Goal: Task Accomplishment & Management: Use online tool/utility

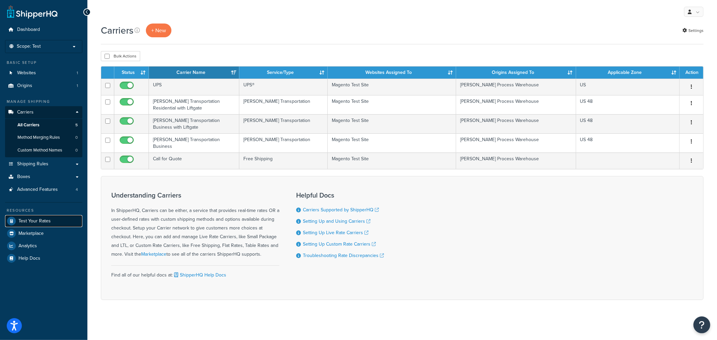
click at [56, 223] on link "Test Your Rates" at bounding box center [43, 221] width 77 height 12
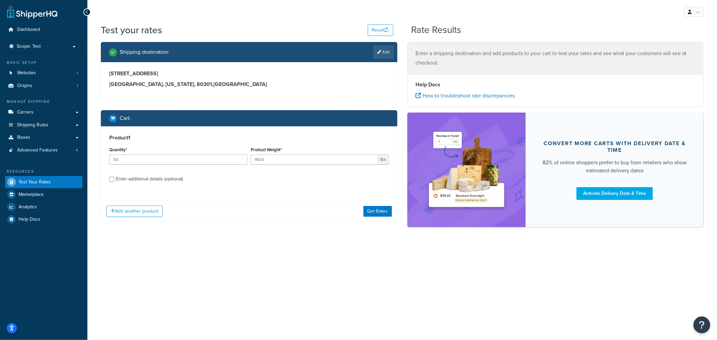
click at [303, 243] on div "Test your rates Reset Rate Results Shipping destination : Edit 4600 Sleepytime …" at bounding box center [401, 137] width 629 height 227
click at [382, 35] on button "Reset" at bounding box center [381, 30] width 26 height 11
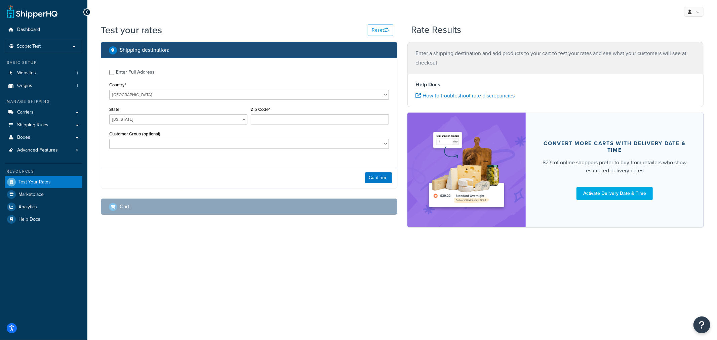
click at [651, 244] on div "Test your rates Reset Rate Results Shipping destination : Enter Full Address Co…" at bounding box center [401, 137] width 629 height 227
click at [153, 71] on div "Enter Full Address" at bounding box center [135, 72] width 39 height 9
click at [114, 71] on input "Enter Full Address" at bounding box center [111, 72] width 5 height 5
checkbox input "true"
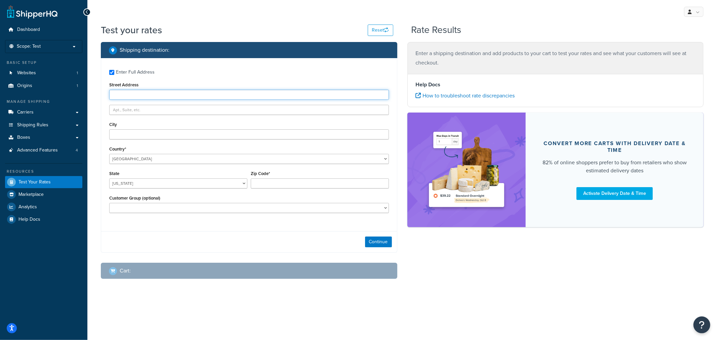
click at [157, 95] on input "Street Address" at bounding box center [249, 95] width 280 height 10
click at [213, 93] on input "Street Address" at bounding box center [249, 95] width 280 height 10
paste input "2043 Highland Ave"
type input "2043 Highland Ave"
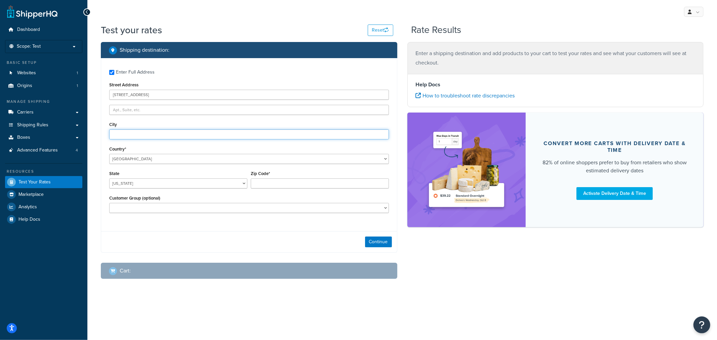
click at [128, 133] on input "City" at bounding box center [249, 134] width 280 height 10
paste input "Dover"
type input "Dover"
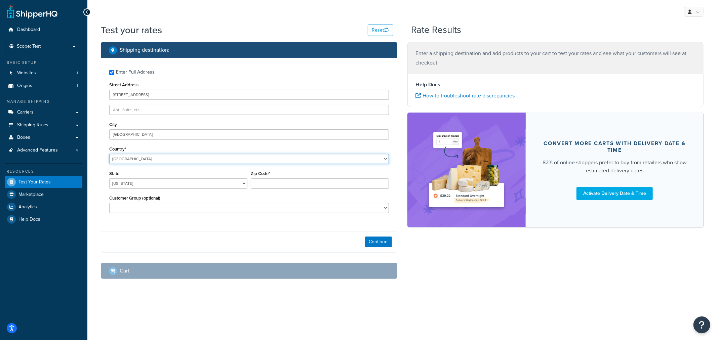
click at [133, 159] on select "United States United Kingdom Afghanistan Åland Islands Albania Algeria American…" at bounding box center [249, 159] width 280 height 10
click at [102, 150] on div "Enter Full Address Street Address 2043 Highland Ave City Dover Country* United …" at bounding box center [249, 142] width 296 height 168
drag, startPoint x: 122, startPoint y: 188, endPoint x: 123, endPoint y: 183, distance: 4.8
click at [122, 188] on select "Alabama Alaska American Samoa Arizona Arkansas Armed Forces Americas Armed Forc…" at bounding box center [178, 183] width 138 height 10
select select "DE"
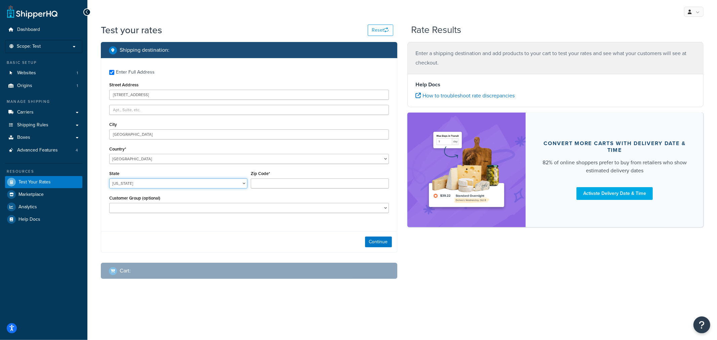
click at [109, 179] on select "Alabama Alaska American Samoa Arizona Arkansas Armed Forces Americas Armed Forc…" at bounding box center [178, 183] width 138 height 10
click at [295, 186] on input "Zip Code*" at bounding box center [320, 183] width 138 height 10
type input "19901"
click at [372, 244] on button "Continue" at bounding box center [378, 242] width 27 height 11
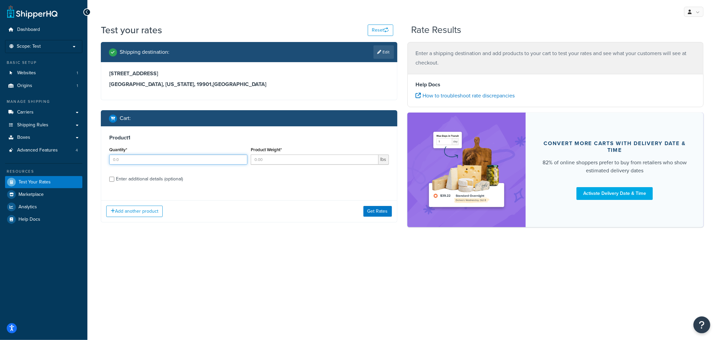
click at [127, 159] on input "Quantity*" at bounding box center [178, 160] width 138 height 10
type input "1.0"
click at [338, 158] on input "Product Weight*" at bounding box center [315, 160] width 128 height 10
click at [333, 158] on input "Product Weight*" at bounding box center [315, 160] width 128 height 10
type input "80.0"
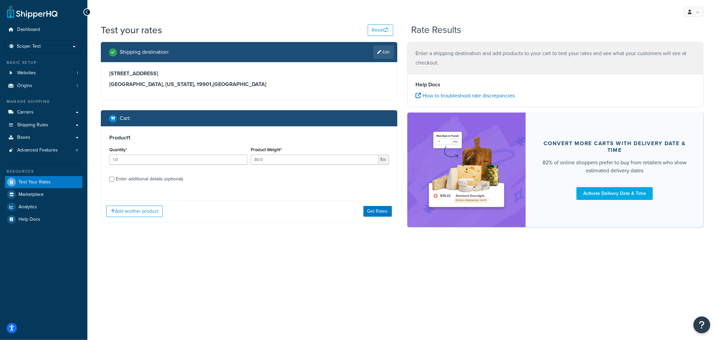
click at [164, 180] on div "Enter additional details (optional)" at bounding box center [149, 178] width 67 height 9
click at [114, 180] on input "Enter additional details (optional)" at bounding box center [111, 179] width 5 height 5
checkbox input "true"
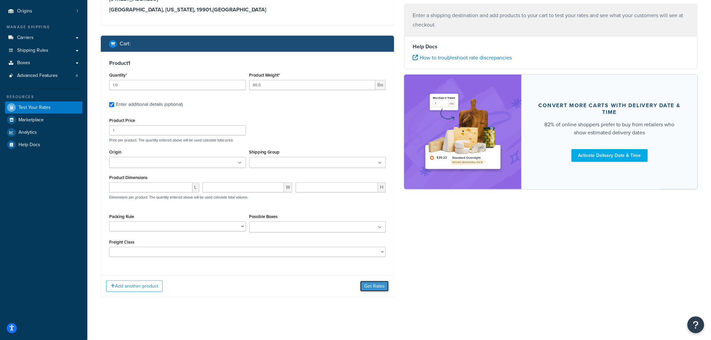
click at [387, 287] on button "Get Rates" at bounding box center [374, 286] width 29 height 11
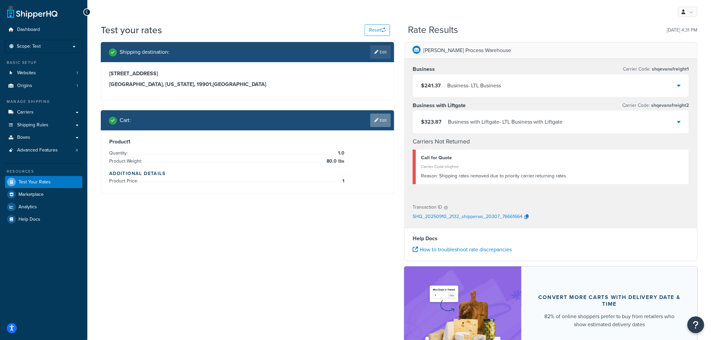
click at [378, 120] on link "Edit" at bounding box center [380, 120] width 20 height 13
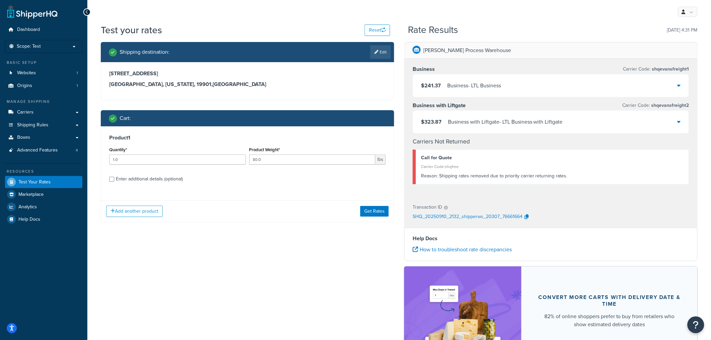
click at [163, 182] on div "Enter additional details (optional)" at bounding box center [149, 178] width 67 height 9
click at [114, 182] on input "Enter additional details (optional)" at bounding box center [111, 179] width 5 height 5
checkbox input "true"
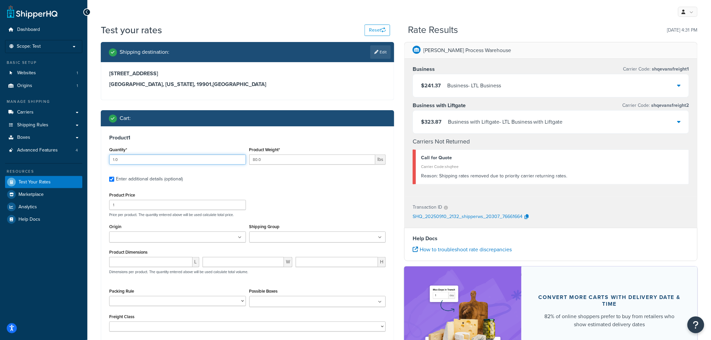
click at [136, 163] on input "1.0" at bounding box center [177, 160] width 137 height 10
click at [114, 157] on input "1.0" at bounding box center [177, 160] width 137 height 10
type input "5.0"
click at [258, 161] on input "80.0" at bounding box center [312, 160] width 126 height 10
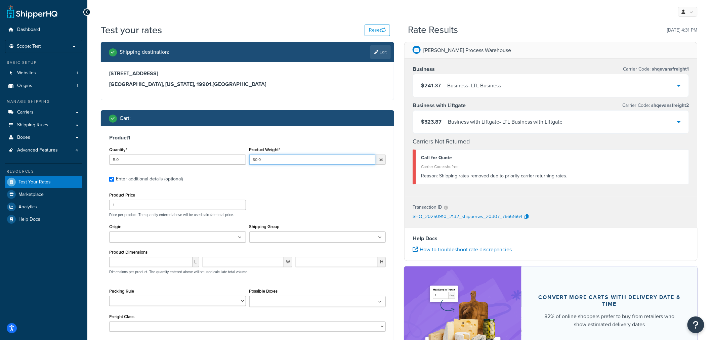
click at [258, 161] on input "80.0" at bounding box center [312, 160] width 126 height 10
click at [273, 160] on input "80.0" at bounding box center [312, 160] width 126 height 10
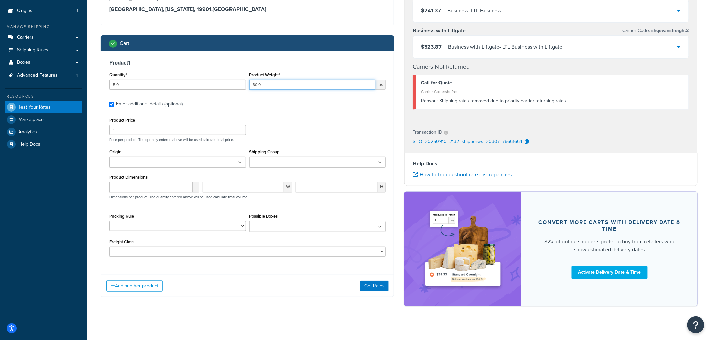
scroll to position [82, 0]
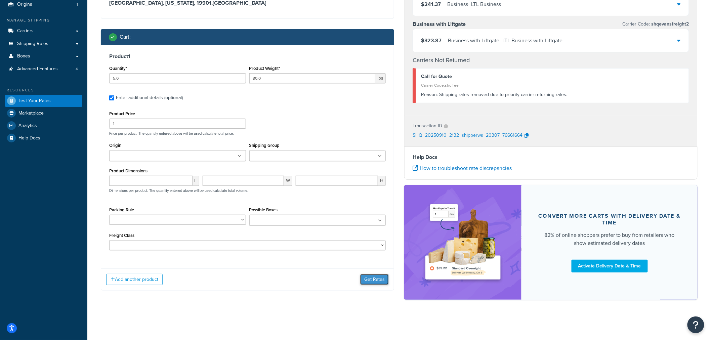
click at [375, 283] on button "Get Rates" at bounding box center [374, 279] width 29 height 11
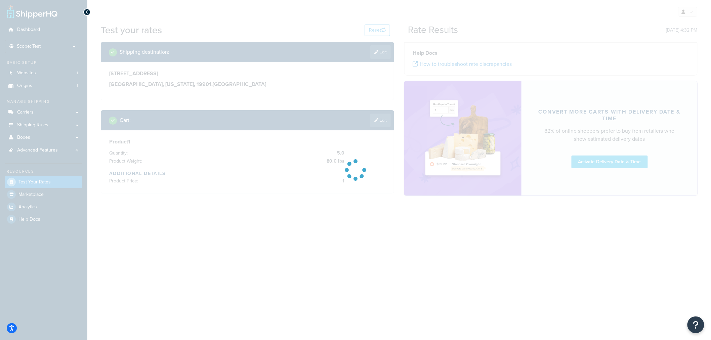
scroll to position [0, 0]
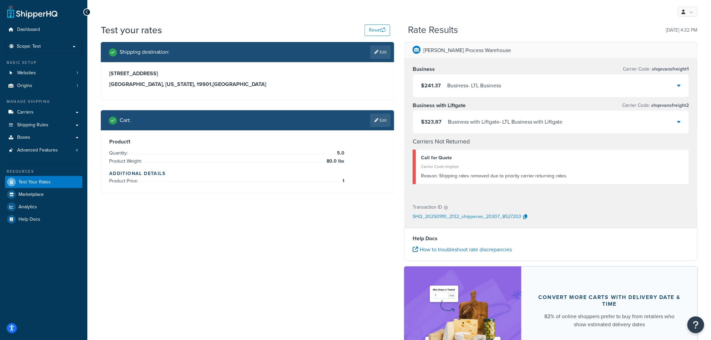
click at [510, 92] on div "$241.37 Business - LTL Business" at bounding box center [551, 85] width 276 height 23
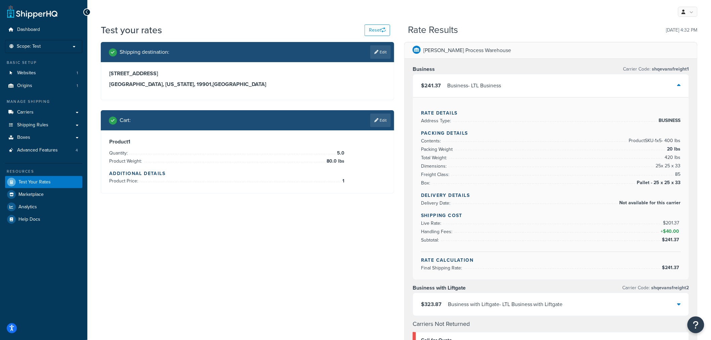
click at [653, 84] on div "$241.37 Business - LTL Business" at bounding box center [551, 85] width 276 height 23
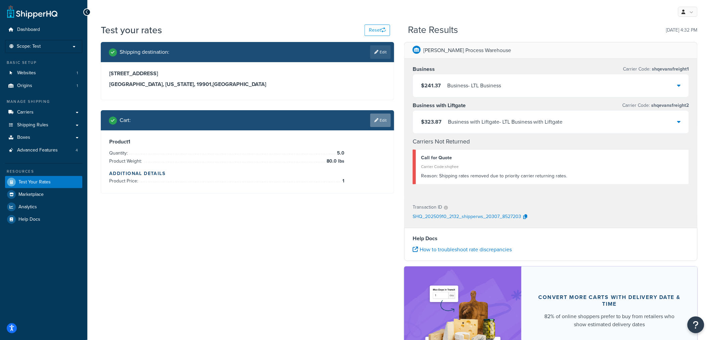
click at [381, 126] on link "Edit" at bounding box center [380, 120] width 20 height 13
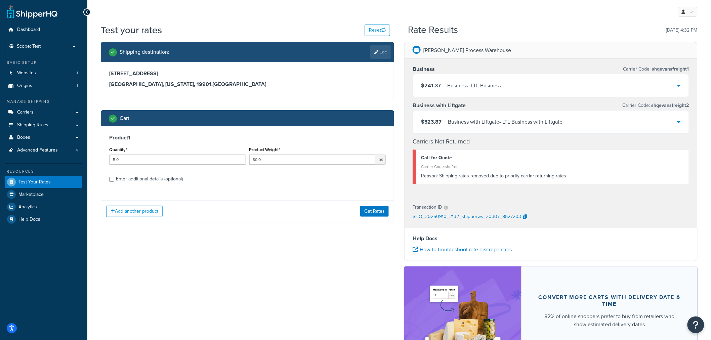
click at [160, 177] on div "Enter additional details (optional)" at bounding box center [149, 178] width 67 height 9
click at [114, 177] on input "Enter additional details (optional)" at bounding box center [111, 179] width 5 height 5
checkbox input "true"
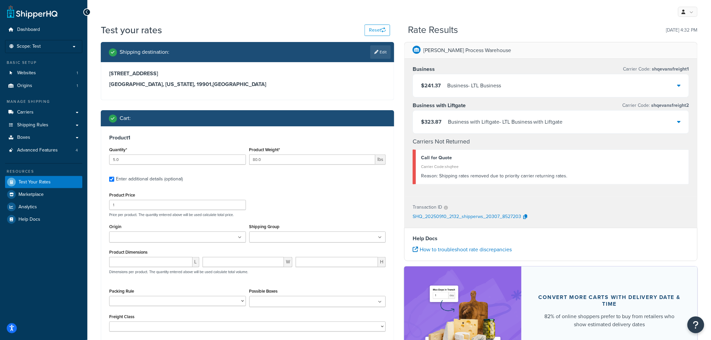
click at [466, 30] on div "Rate Results 09/10/2025, 4:32 PM" at bounding box center [552, 30] width 289 height 10
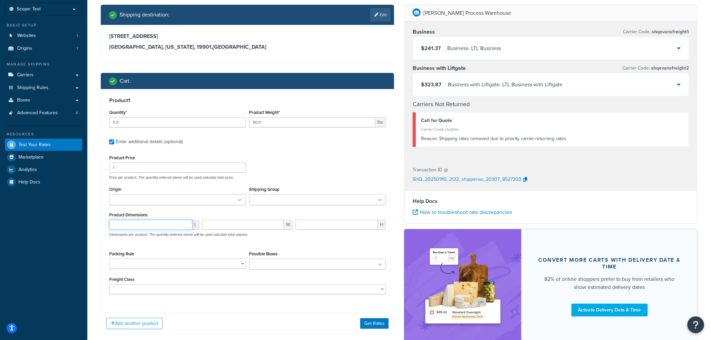
click at [176, 226] on input "number" at bounding box center [150, 225] width 83 height 10
click at [138, 224] on input "number" at bounding box center [150, 225] width 83 height 10
click at [140, 224] on input "number" at bounding box center [150, 225] width 83 height 10
click at [175, 225] on input "number" at bounding box center [150, 225] width 83 height 10
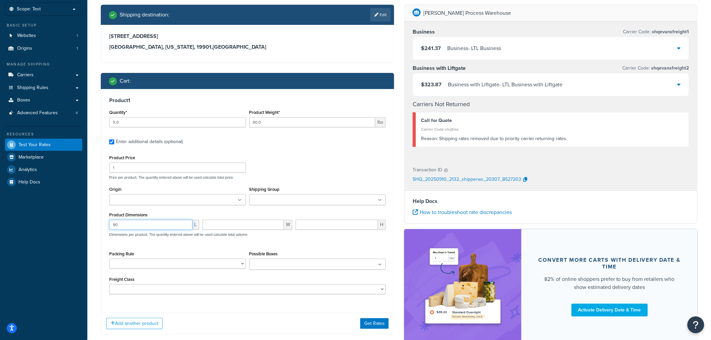
type input "90"
click at [212, 224] on input "number" at bounding box center [244, 225] width 82 height 10
type input "20"
click at [340, 226] on input "number" at bounding box center [337, 225] width 82 height 10
type input "72"
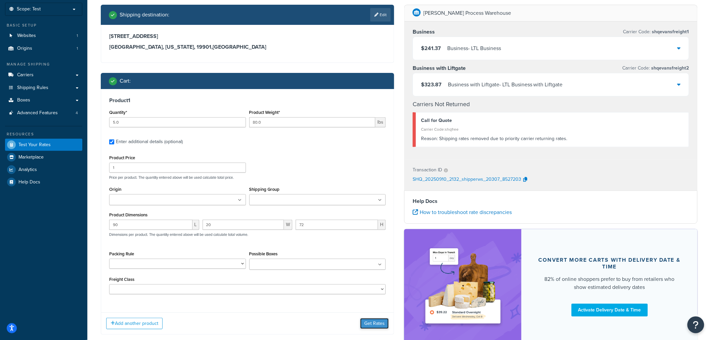
click at [367, 325] on button "Get Rates" at bounding box center [374, 323] width 29 height 11
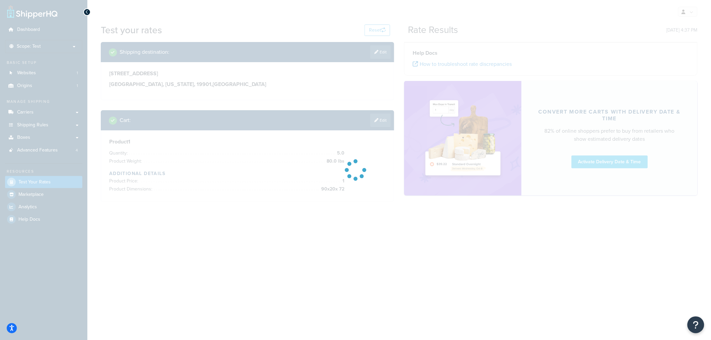
scroll to position [0, 0]
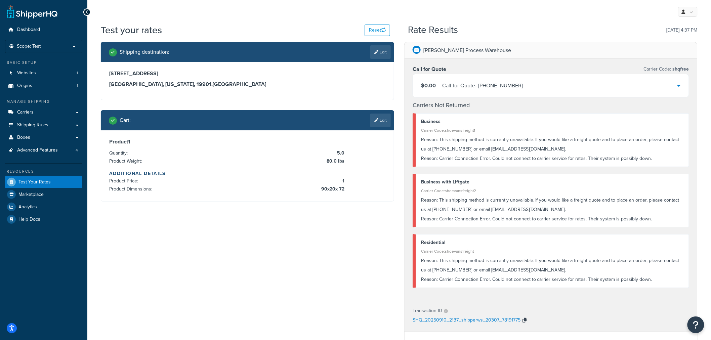
click at [525, 321] on icon "button" at bounding box center [524, 320] width 4 height 5
click at [644, 90] on div "$0.00 Call for Quote - 262-784-3340" at bounding box center [551, 85] width 276 height 23
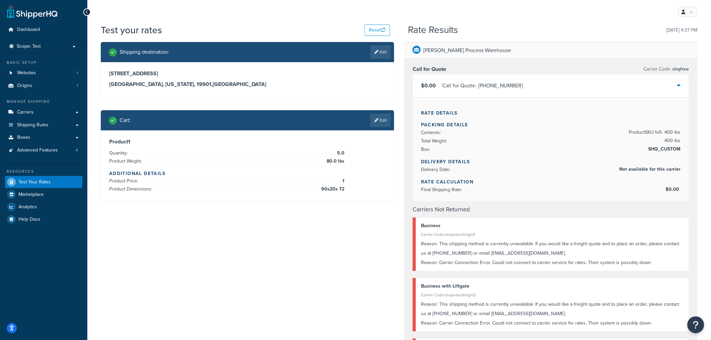
click at [644, 90] on div "$0.00 Call for Quote - 262-784-3340" at bounding box center [551, 85] width 276 height 23
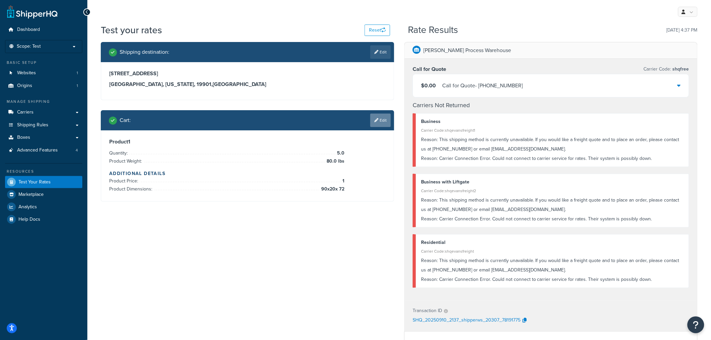
click at [379, 119] on link "Edit" at bounding box center [380, 120] width 20 height 13
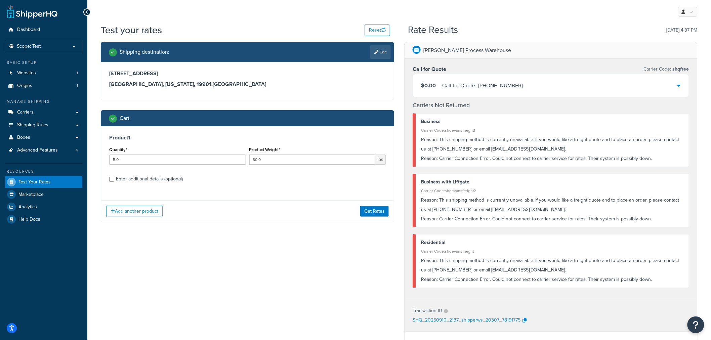
click at [152, 180] on div "Enter additional details (optional)" at bounding box center [149, 178] width 67 height 9
click at [114, 180] on input "Enter additional details (optional)" at bounding box center [111, 179] width 5 height 5
checkbox input "true"
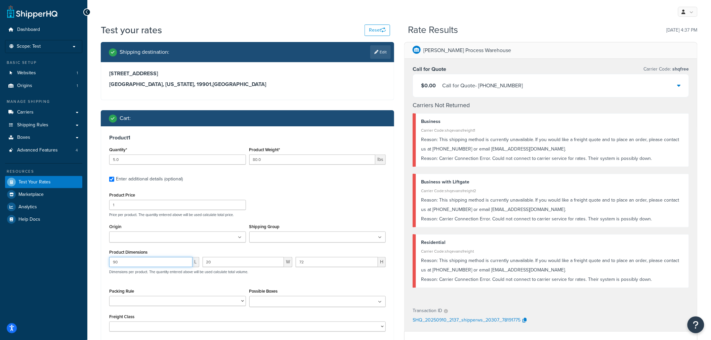
click at [156, 263] on input "90" at bounding box center [150, 262] width 83 height 10
type input "48"
click at [225, 261] on input "20" at bounding box center [244, 262] width 82 height 10
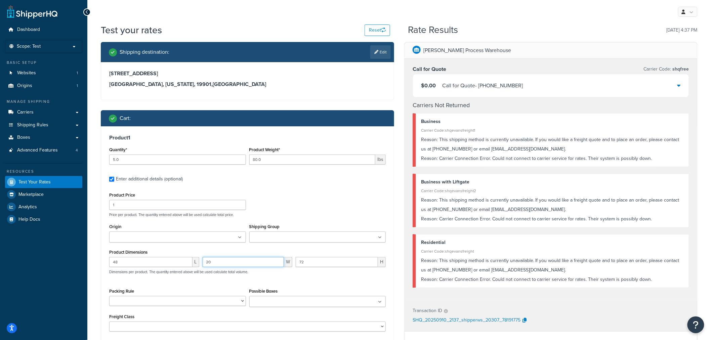
click at [225, 261] on input "20" at bounding box center [244, 262] width 82 height 10
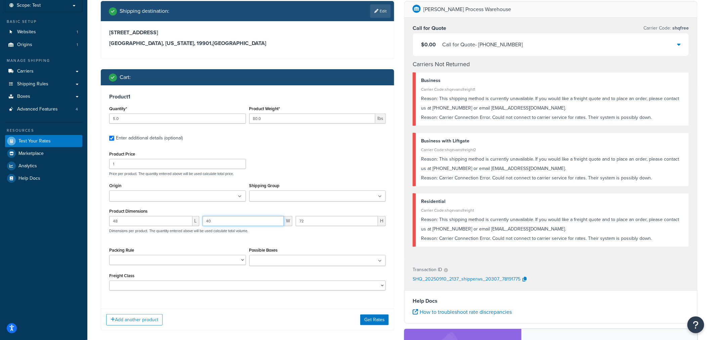
scroll to position [75, 0]
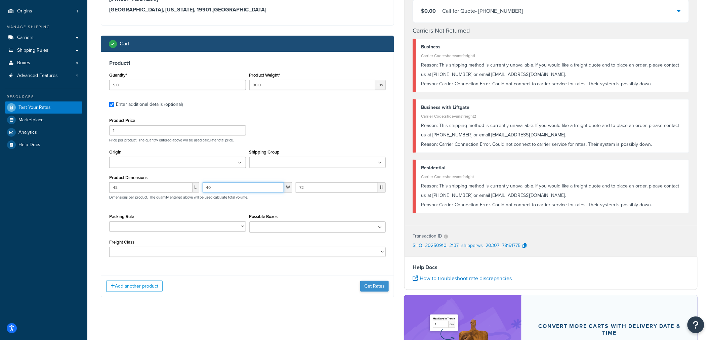
type input "40"
click at [373, 290] on button "Get Rates" at bounding box center [374, 286] width 29 height 11
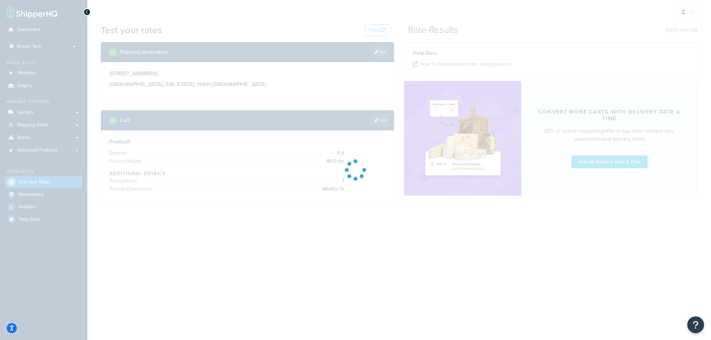
scroll to position [0, 0]
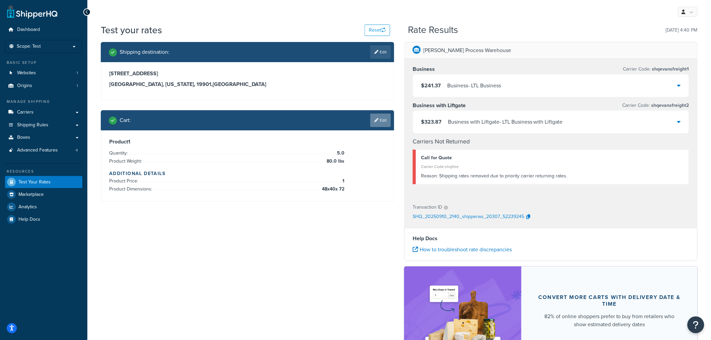
click at [383, 118] on link "Edit" at bounding box center [380, 120] width 20 height 13
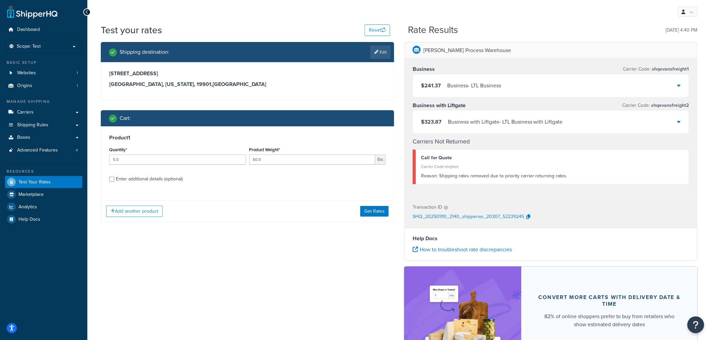
click at [174, 181] on div "Enter additional details (optional)" at bounding box center [149, 178] width 67 height 9
click at [114, 181] on input "Enter additional details (optional)" at bounding box center [111, 179] width 5 height 5
checkbox input "true"
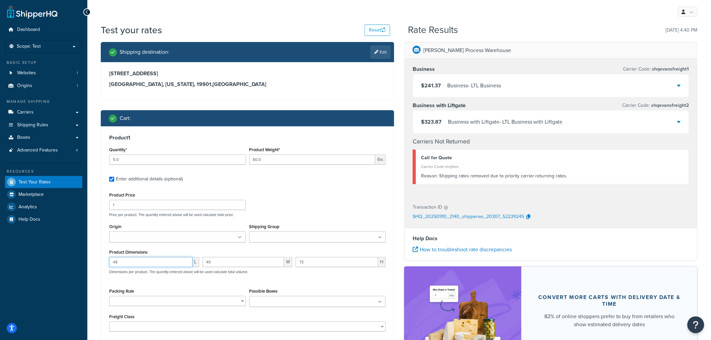
click at [157, 258] on input "48" at bounding box center [150, 262] width 83 height 10
type input "4"
click at [226, 260] on input "40" at bounding box center [244, 262] width 82 height 10
type input "4"
click at [321, 260] on input "72" at bounding box center [337, 262] width 82 height 10
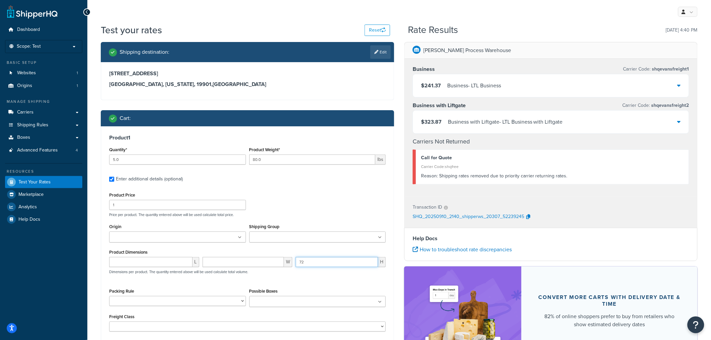
type input "7"
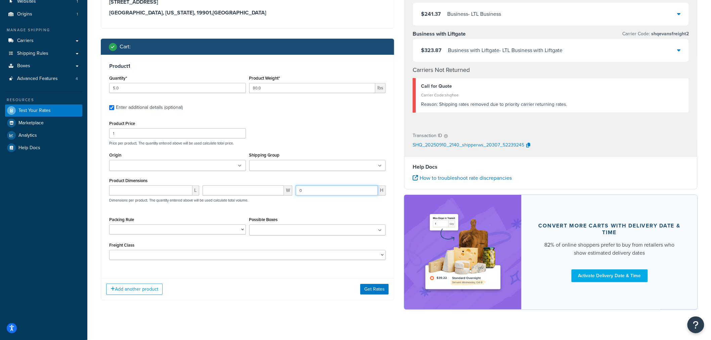
scroll to position [75, 0]
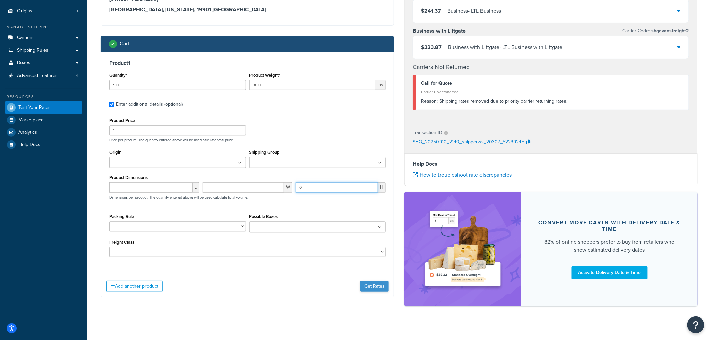
type input "0"
click at [369, 287] on button "Get Rates" at bounding box center [374, 286] width 29 height 11
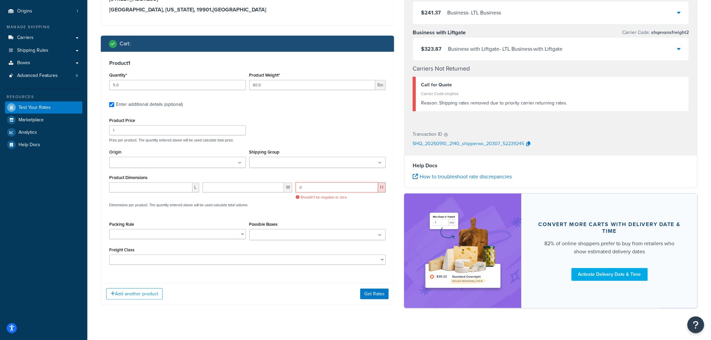
click at [335, 190] on input "0" at bounding box center [337, 187] width 82 height 10
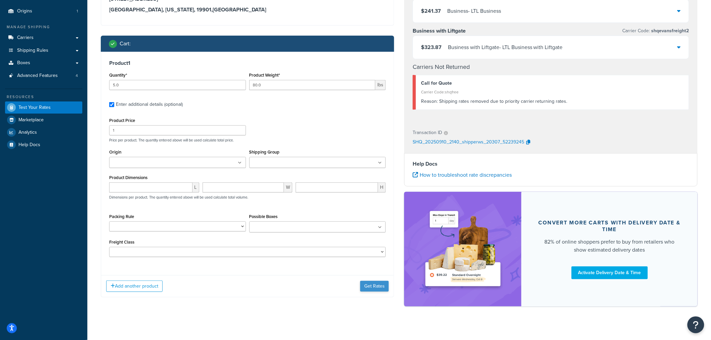
click at [375, 280] on div "Add another product Get Rates" at bounding box center [247, 286] width 293 height 22
click at [375, 284] on button "Get Rates" at bounding box center [374, 286] width 29 height 11
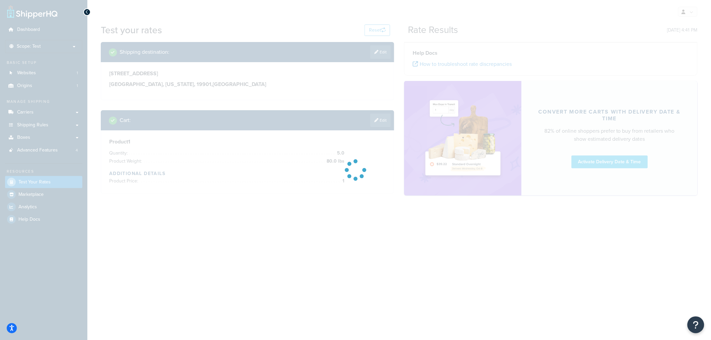
scroll to position [0, 0]
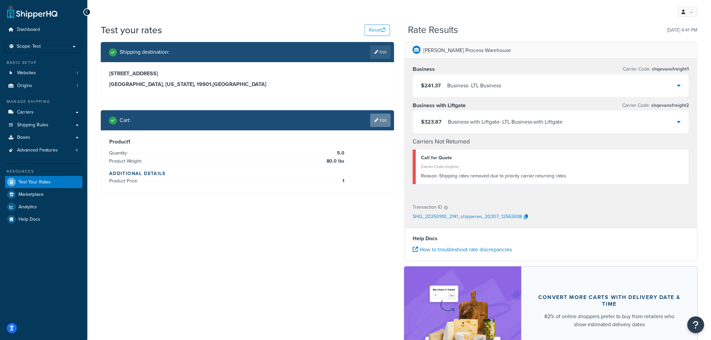
click at [384, 116] on link "Edit" at bounding box center [380, 120] width 20 height 13
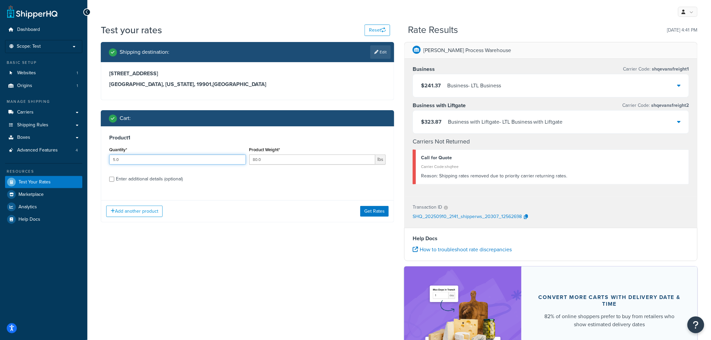
click at [125, 162] on input "5.0" at bounding box center [177, 160] width 137 height 10
type input "1.0"
click at [129, 180] on div "Enter additional details (optional)" at bounding box center [149, 178] width 67 height 9
click at [114, 180] on input "Enter additional details (optional)" at bounding box center [111, 179] width 5 height 5
checkbox input "true"
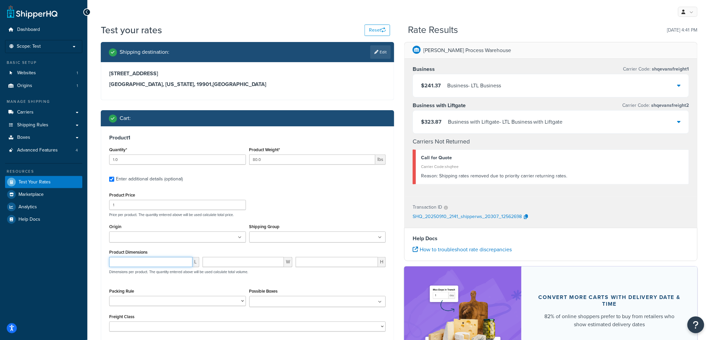
click at [134, 261] on input "number" at bounding box center [150, 262] width 83 height 10
click at [115, 161] on input "1.0" at bounding box center [177, 160] width 137 height 10
type input "3.0"
click at [181, 259] on input "number" at bounding box center [150, 262] width 83 height 10
type input "12"
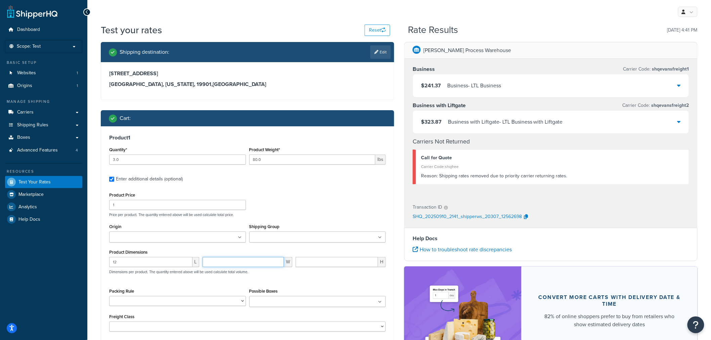
click at [270, 262] on input "number" at bounding box center [244, 262] width 82 height 10
type input "14"
click at [316, 266] on input "number" at bounding box center [337, 262] width 82 height 10
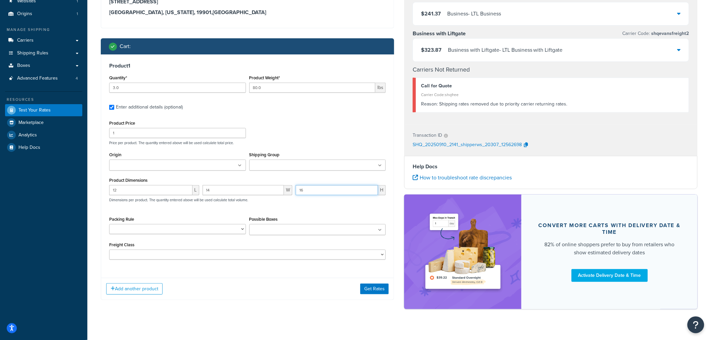
scroll to position [75, 0]
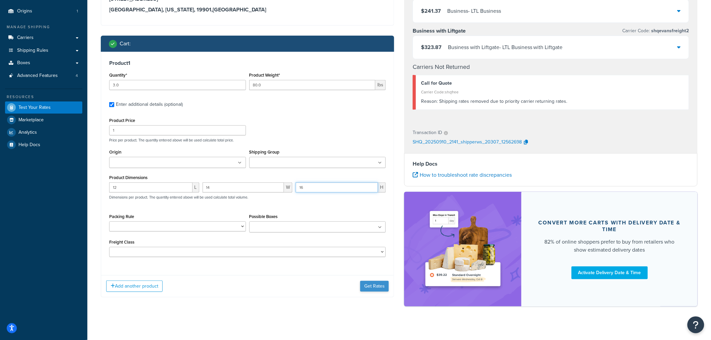
type input "16"
click at [374, 288] on button "Get Rates" at bounding box center [374, 286] width 29 height 11
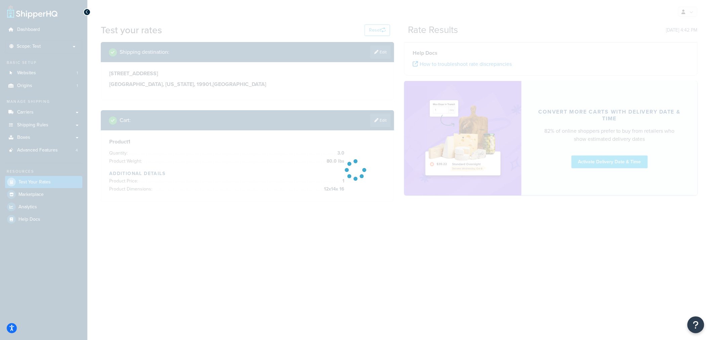
scroll to position [0, 0]
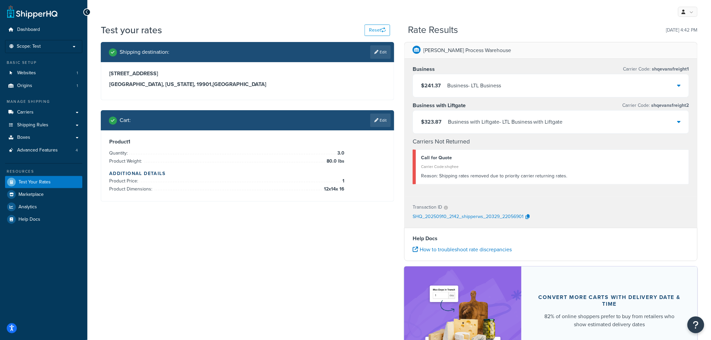
click at [642, 131] on div "$323.87 Business with Liftgate - LTL Business with Liftgate" at bounding box center [551, 122] width 276 height 23
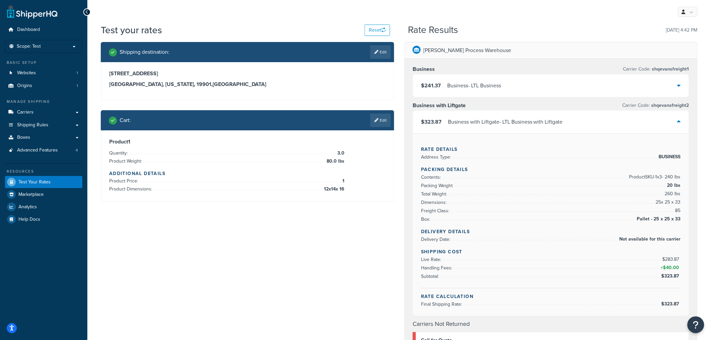
click at [642, 131] on div "$323.87 Business with Liftgate - LTL Business with Liftgate" at bounding box center [551, 122] width 276 height 23
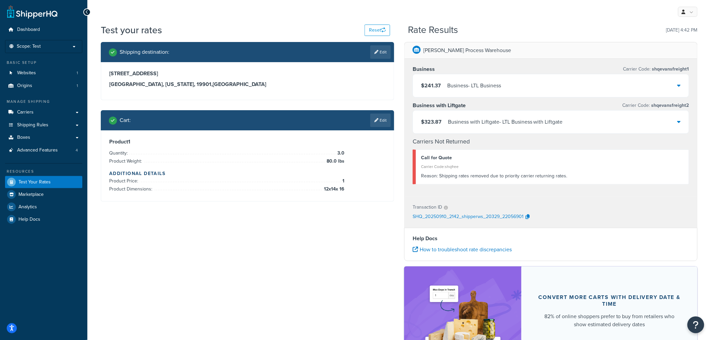
click at [386, 112] on div "Cart : Edit" at bounding box center [247, 120] width 293 height 20
click at [386, 113] on div "Cart : Edit" at bounding box center [247, 120] width 293 height 20
click at [385, 115] on link "Edit" at bounding box center [380, 120] width 20 height 13
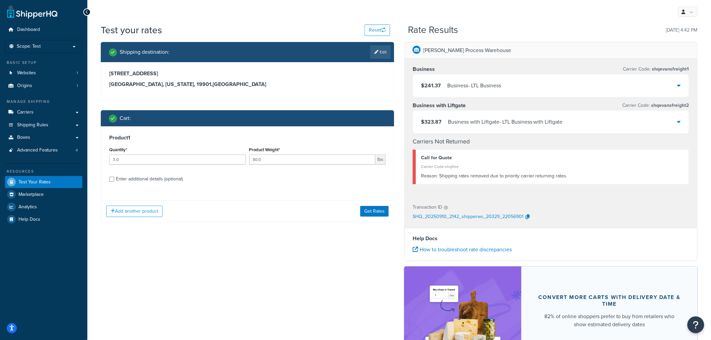
click at [664, 122] on div "$323.87 Business with Liftgate - LTL Business with Liftgate" at bounding box center [551, 122] width 276 height 23
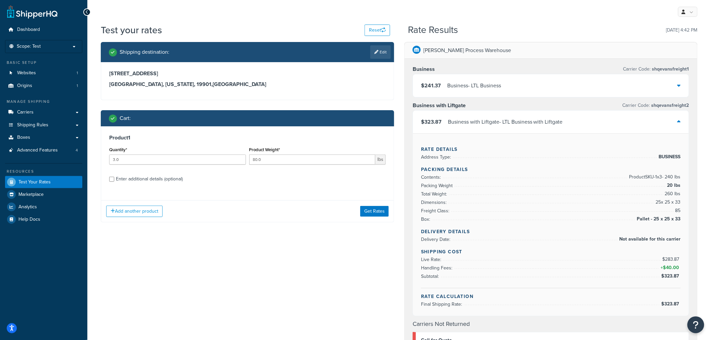
click at [664, 122] on div "$323.87 Business with Liftgate - LTL Business with Liftgate" at bounding box center [551, 122] width 276 height 23
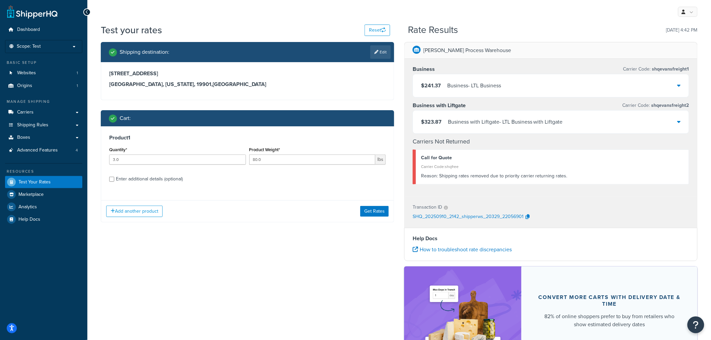
click at [155, 181] on div "Enter additional details (optional)" at bounding box center [149, 178] width 67 height 9
click at [114, 181] on input "Enter additional details (optional)" at bounding box center [111, 179] width 5 height 5
checkbox input "true"
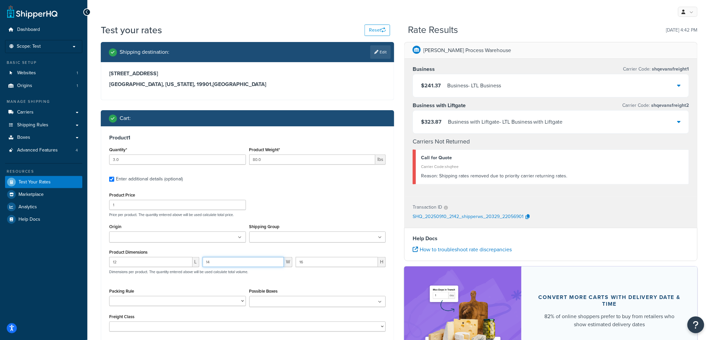
click at [257, 263] on input "14" at bounding box center [244, 262] width 82 height 10
click at [126, 261] on input "12" at bounding box center [150, 262] width 83 height 10
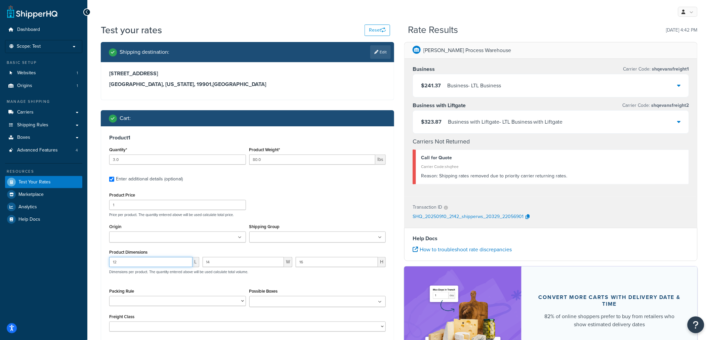
click at [126, 261] on input "12" at bounding box center [150, 262] width 83 height 10
type input "49"
click at [217, 264] on input "14" at bounding box center [244, 262] width 82 height 10
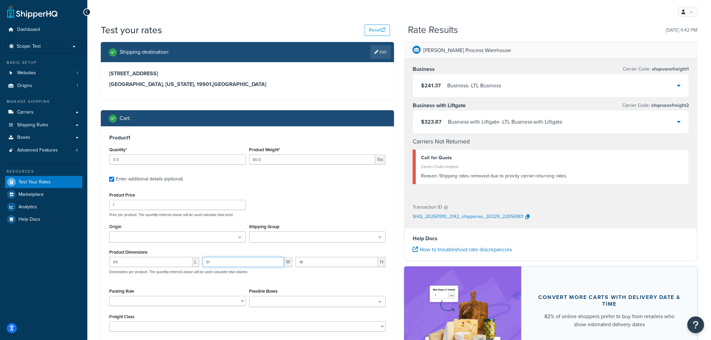
type input "5"
type input "41"
click at [359, 264] on input "16" at bounding box center [337, 262] width 82 height 10
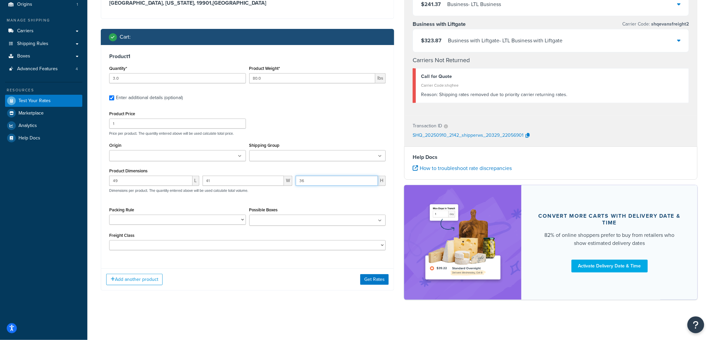
scroll to position [82, 0]
type input "36"
click at [115, 80] on input "3.0" at bounding box center [177, 78] width 137 height 10
type input "1.0"
click at [387, 278] on button "Get Rates" at bounding box center [374, 279] width 29 height 11
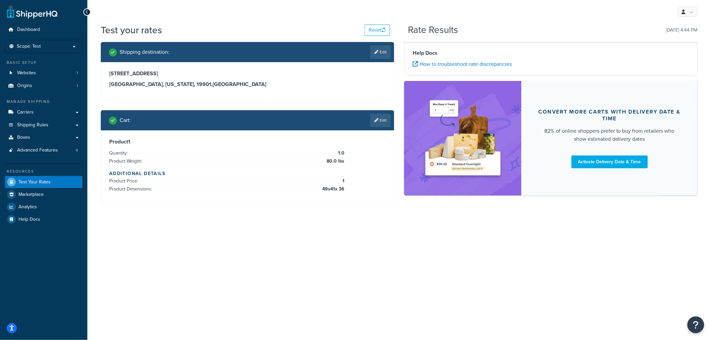
scroll to position [0, 0]
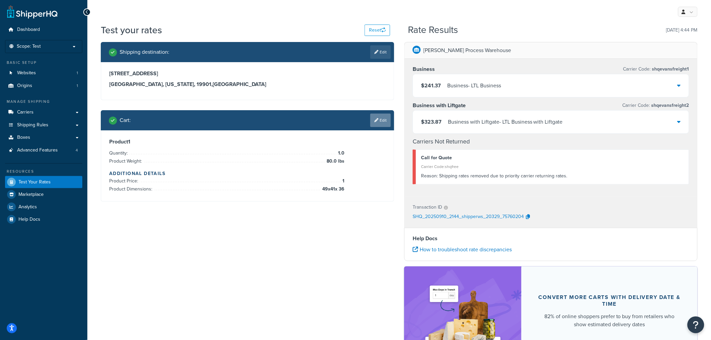
click at [378, 122] on link "Edit" at bounding box center [380, 120] width 20 height 13
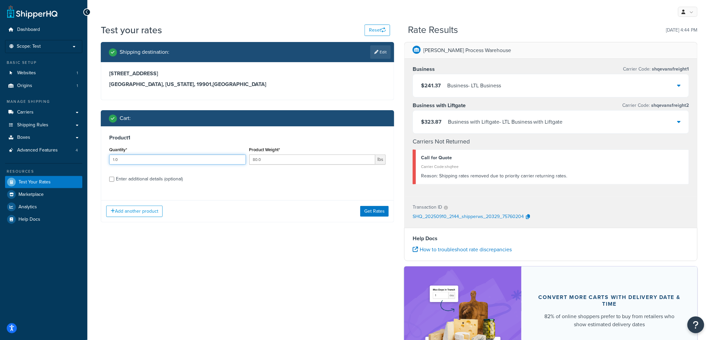
click at [115, 161] on input "1.0" at bounding box center [177, 160] width 137 height 10
type input "3.0"
click at [369, 209] on button "Get Rates" at bounding box center [374, 211] width 29 height 11
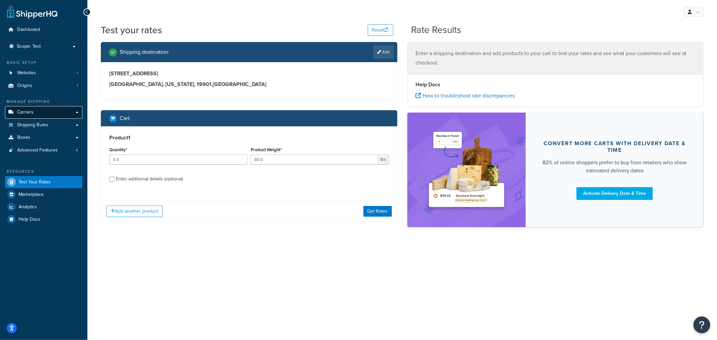
click at [39, 113] on link "Carriers" at bounding box center [43, 112] width 77 height 12
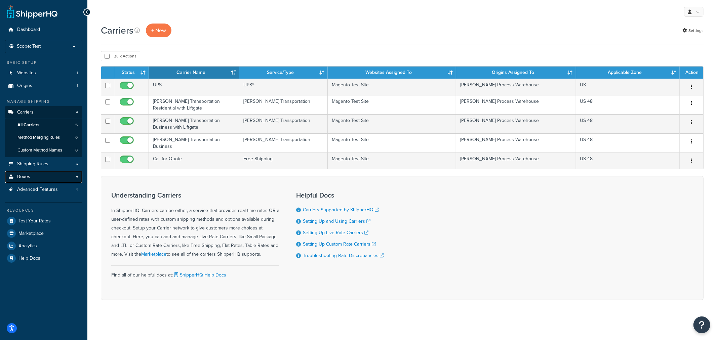
click at [25, 176] on span "Boxes" at bounding box center [23, 177] width 13 height 6
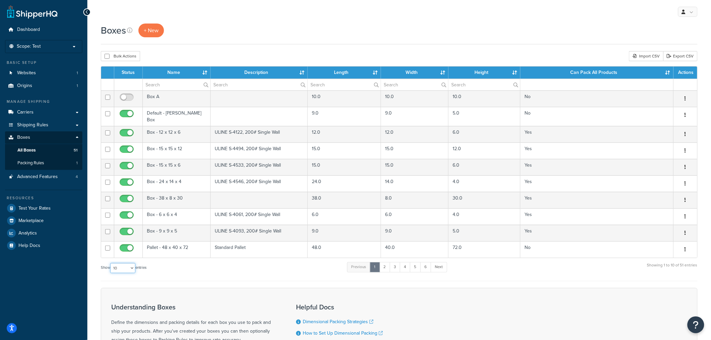
click at [129, 263] on select "10 15 25 50 100 1000" at bounding box center [122, 268] width 25 height 10
select select "100"
click at [111, 263] on select "10 15 25 50 100 1000" at bounding box center [122, 268] width 25 height 10
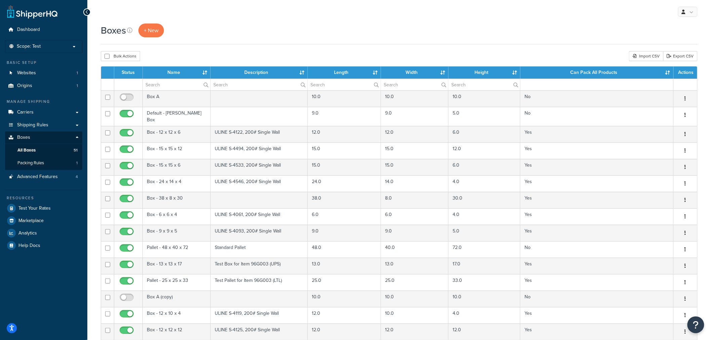
click at [176, 72] on th "Name" at bounding box center [177, 73] width 68 height 12
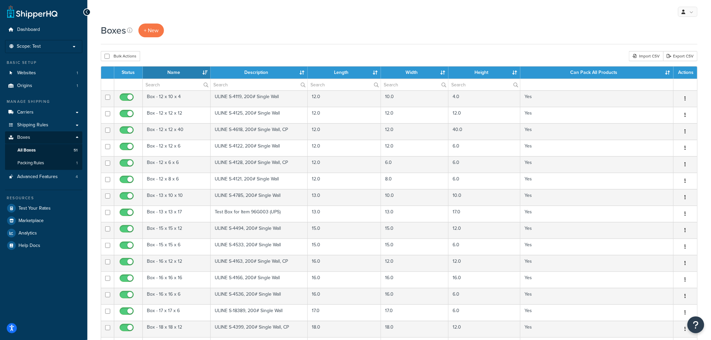
click at [176, 72] on th "Name" at bounding box center [177, 73] width 68 height 12
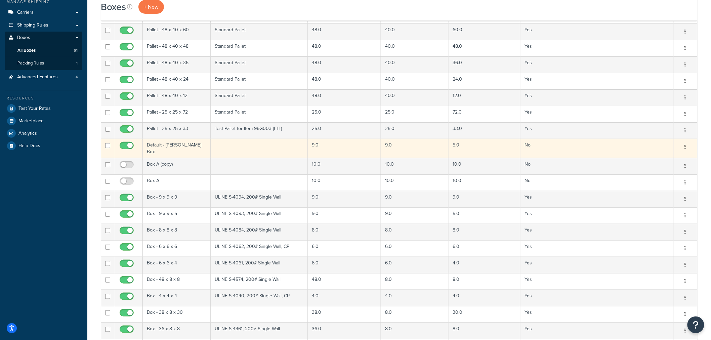
scroll to position [112, 0]
